Goal: Task Accomplishment & Management: Manage account settings

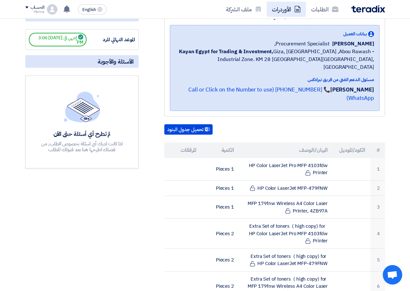
scroll to position [100, 0]
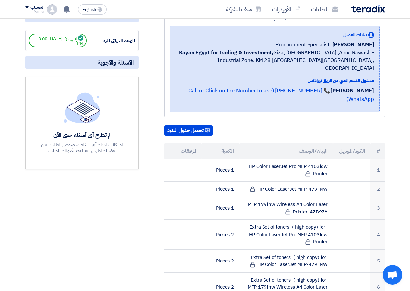
click at [108, 30] on div "مواعيد الطلب الموعد النهائي للرد إنتهي في [DATE] 3:00 PM الأسئلة والأجوبة لم تط…" at bounding box center [81, 273] width 123 height 533
click at [108, 27] on div "مواعيد الطلب الموعد النهائي للرد إنتهي في [DATE] 3:00 PM الأسئلة والأجوبة لم تط…" at bounding box center [81, 273] width 123 height 533
click at [193, 54] on b "Kayan Egypt for Trading & Investment," at bounding box center [226, 53] width 94 height 8
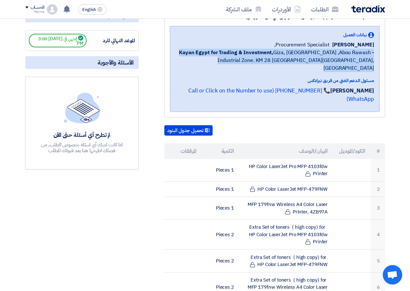
click at [193, 54] on b "Kayan Egypt for Trading & Investment," at bounding box center [226, 53] width 94 height 8
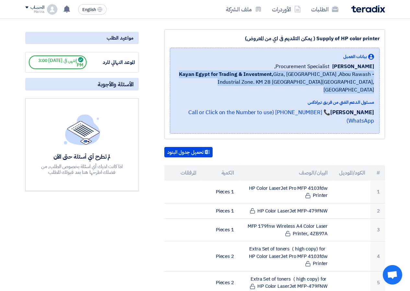
scroll to position [0, 0]
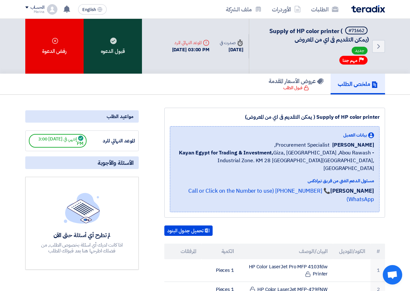
click at [109, 41] on div "قبول الدعوه" at bounding box center [113, 46] width 58 height 55
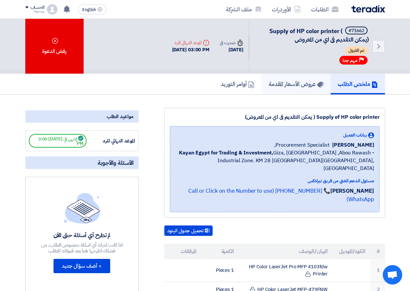
click at [294, 89] on link "عروض الأسعار المقدمة" at bounding box center [296, 84] width 69 height 21
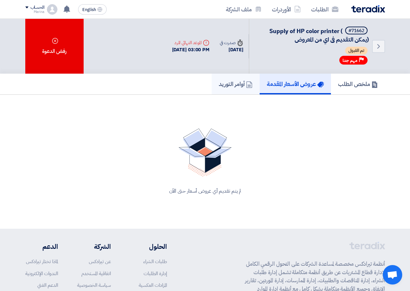
click at [222, 87] on h5 "أوامر التوريد" at bounding box center [236, 83] width 34 height 7
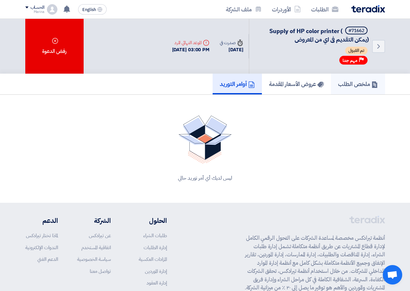
click at [355, 80] on h5 "ملخص الطلب" at bounding box center [358, 83] width 40 height 7
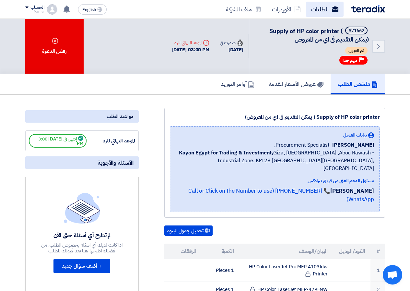
click at [339, 14] on link "الطلبات" at bounding box center [325, 9] width 38 height 15
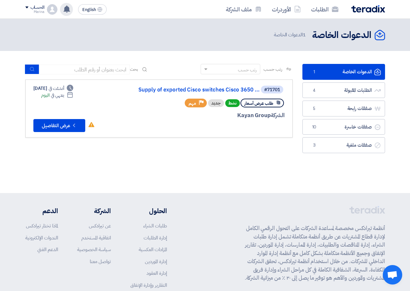
click at [68, 12] on icon at bounding box center [66, 9] width 7 height 7
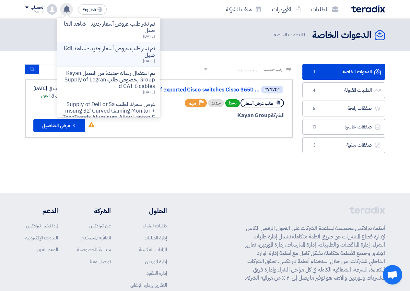
click at [80, 49] on p "تم نشر طلب عروض أسعار جديد - شاهد التفاصيل" at bounding box center [108, 51] width 93 height 13
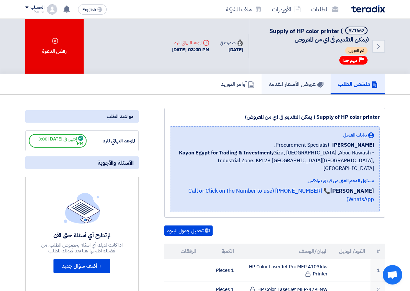
click at [311, 83] on h5 "عروض الأسعار المقدمة" at bounding box center [296, 83] width 55 height 7
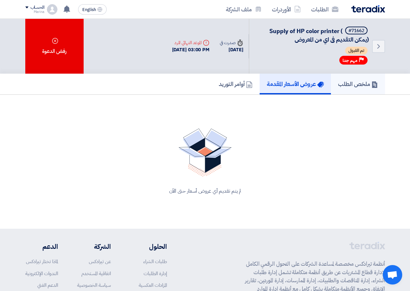
click at [341, 83] on h5 "ملخص الطلب" at bounding box center [358, 83] width 40 height 7
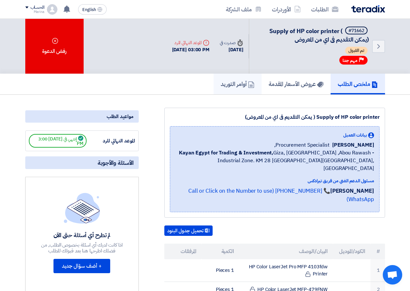
click at [223, 86] on h5 "أوامر التوريد" at bounding box center [238, 83] width 34 height 7
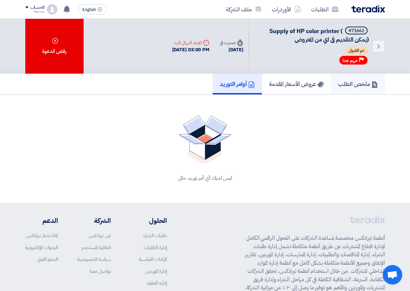
click at [365, 86] on h5 "ملخص الطلب" at bounding box center [358, 83] width 40 height 7
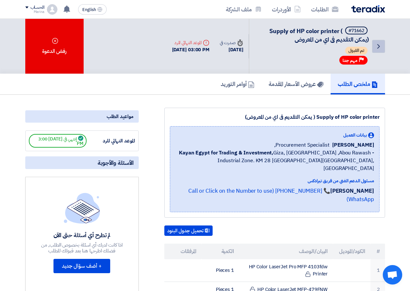
click at [378, 44] on use at bounding box center [379, 46] width 3 height 5
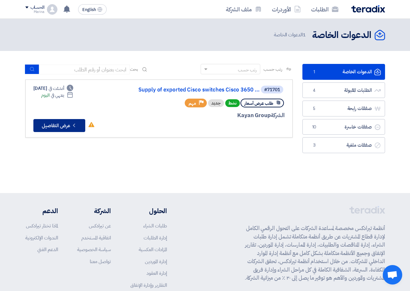
click at [59, 123] on button "Check details عرض التفاصيل" at bounding box center [59, 125] width 52 height 13
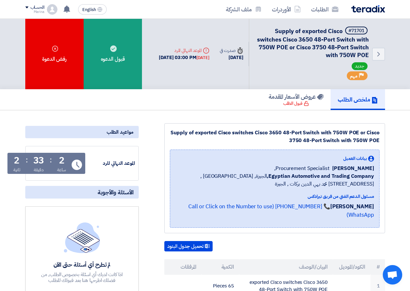
scroll to position [65, 0]
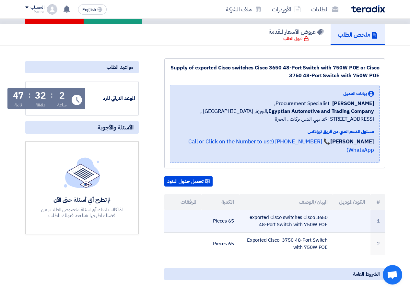
drag, startPoint x: 251, startPoint y: 209, endPoint x: 319, endPoint y: 217, distance: 68.0
click at [317, 218] on td "exported Cisco switches Cisco 3650 48-Port Switch with 750W POE" at bounding box center [286, 221] width 94 height 23
click at [325, 210] on td "exported Cisco switches Cisco 3650 48-Port Switch with 750W POE" at bounding box center [286, 221] width 94 height 23
click at [327, 210] on td "exported Cisco switches Cisco 3650 48-Port Switch with 750W POE" at bounding box center [286, 221] width 94 height 23
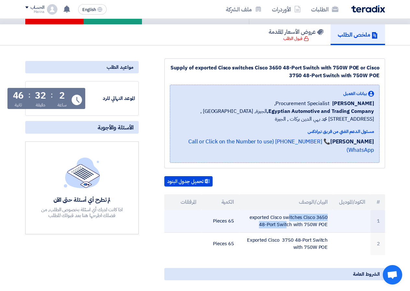
click at [328, 210] on td "exported Cisco switches Cisco 3650 48-Port Switch with 750W POE" at bounding box center [286, 221] width 94 height 23
click at [260, 214] on td "exported Cisco switches Cisco 3650 48-Port Switch with 750W POE" at bounding box center [286, 221] width 94 height 23
drag, startPoint x: 252, startPoint y: 209, endPoint x: 313, endPoint y: 217, distance: 61.6
click at [313, 217] on td "exported Cisco switches Cisco 3650 48-Port Switch with 750W POE" at bounding box center [286, 221] width 94 height 23
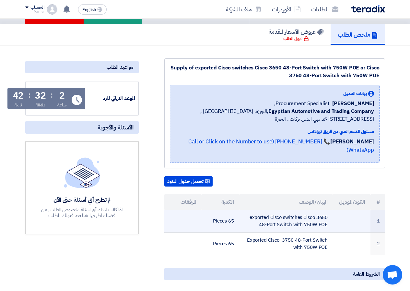
click at [322, 212] on td "exported Cisco switches Cisco 3650 48-Port Switch with 750W POE" at bounding box center [286, 221] width 94 height 23
drag, startPoint x: 327, startPoint y: 207, endPoint x: 329, endPoint y: 217, distance: 10.3
click at [329, 217] on td "exported Cisco switches Cisco 3650 48-Port Switch with 750W POE" at bounding box center [286, 221] width 94 height 23
